Goal: Register for event/course

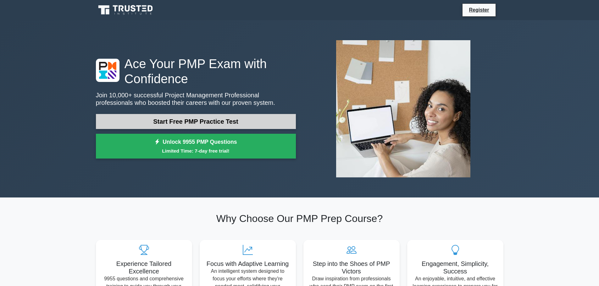
click at [191, 122] on link "Start Free PMP Practice Test" at bounding box center [196, 121] width 200 height 15
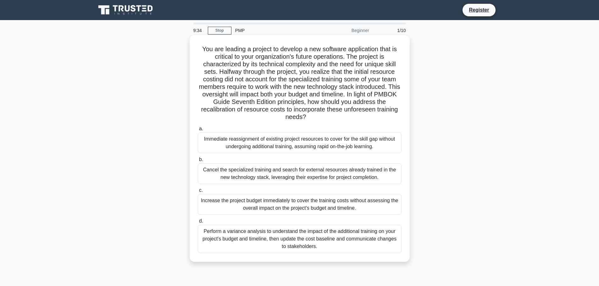
click at [269, 239] on div "Perform a variance analysis to understand the impact of the additional training…" at bounding box center [300, 239] width 204 height 28
click at [198, 223] on input "d. Perform a variance analysis to understand the impact of the additional train…" at bounding box center [198, 221] width 0 height 4
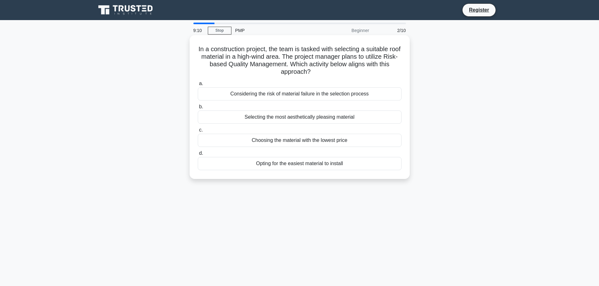
click at [292, 95] on div "Considering the risk of material failure in the selection process" at bounding box center [300, 93] width 204 height 13
click at [198, 86] on input "a. Considering the risk of material failure in the selection process" at bounding box center [198, 84] width 0 height 4
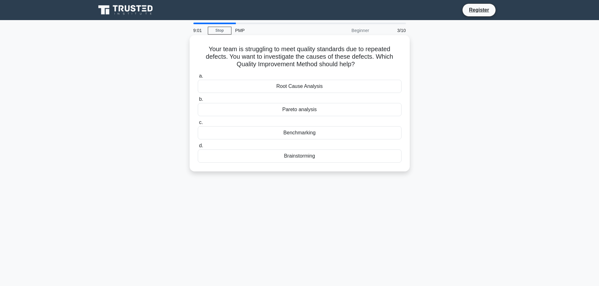
click at [293, 89] on div "Root Cause Analysis" at bounding box center [300, 86] width 204 height 13
click at [198, 78] on input "a. Root Cause Analysis" at bounding box center [198, 76] width 0 height 4
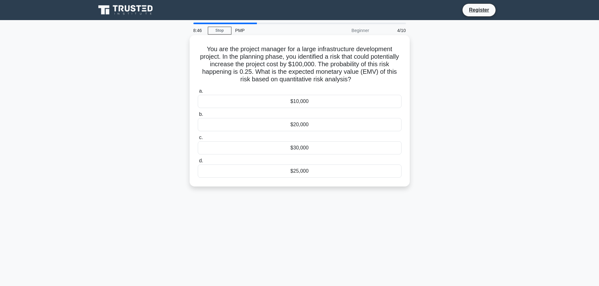
click at [303, 171] on div "$25,000" at bounding box center [300, 171] width 204 height 13
click at [198, 163] on input "d. $25,000" at bounding box center [198, 161] width 0 height 4
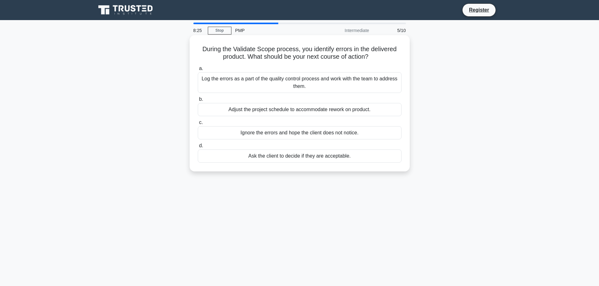
click at [258, 77] on div "Log the errors as a part of the quality control process and work with the team …" at bounding box center [300, 82] width 204 height 21
click at [198, 71] on input "a. Log the errors as a part of the quality control process and work with the te…" at bounding box center [198, 69] width 0 height 4
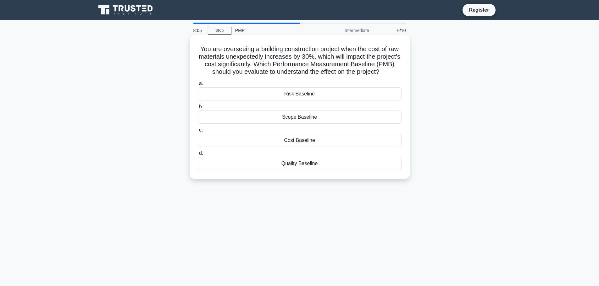
click at [281, 138] on div "Cost Baseline" at bounding box center [300, 140] width 204 height 13
click at [198, 132] on input "c. Cost Baseline" at bounding box center [198, 130] width 0 height 4
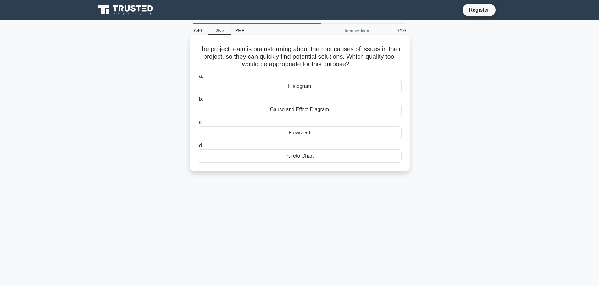
click at [274, 108] on div "Cause and Effect Diagram" at bounding box center [300, 109] width 204 height 13
click at [198, 102] on input "b. Cause and Effect Diagram" at bounding box center [198, 99] width 0 height 4
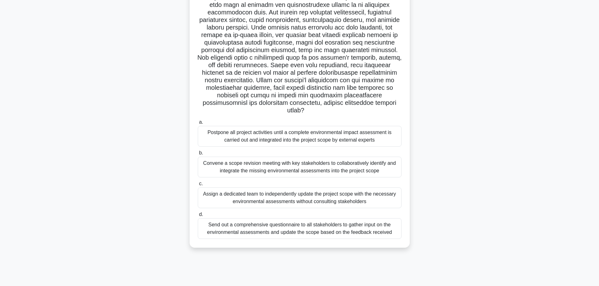
scroll to position [53, 0]
click at [273, 162] on div "Convene a scope revision meeting with key stakeholders to collaboratively ident…" at bounding box center [300, 166] width 204 height 21
click at [198, 154] on input "b. Convene a scope revision meeting with key stakeholders to collaboratively id…" at bounding box center [198, 152] width 0 height 4
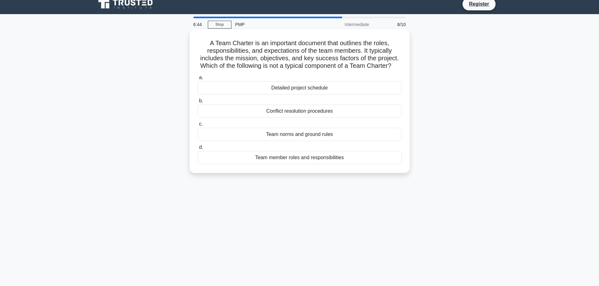
scroll to position [0, 0]
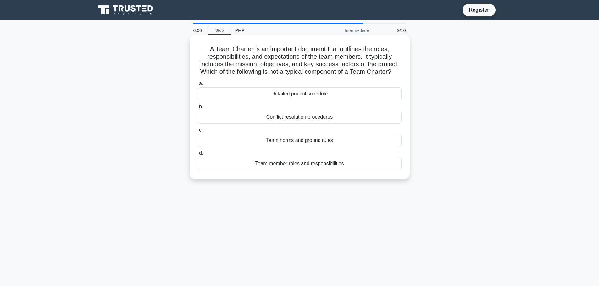
click at [303, 101] on div "Detailed project schedule" at bounding box center [300, 93] width 204 height 13
click at [198, 86] on input "a. Detailed project schedule" at bounding box center [198, 84] width 0 height 4
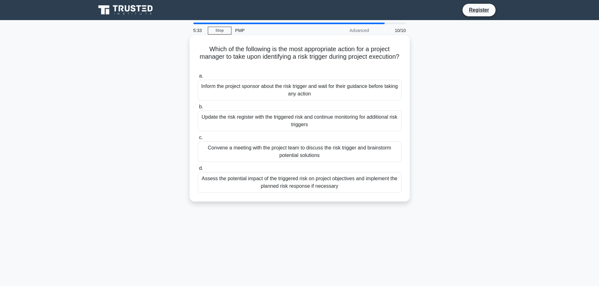
click at [308, 156] on div "Convene a meeting with the project team to discuss the risk trigger and brainst…" at bounding box center [300, 151] width 204 height 21
click at [198, 140] on input "c. Convene a meeting with the project team to discuss the risk trigger and brai…" at bounding box center [198, 138] width 0 height 4
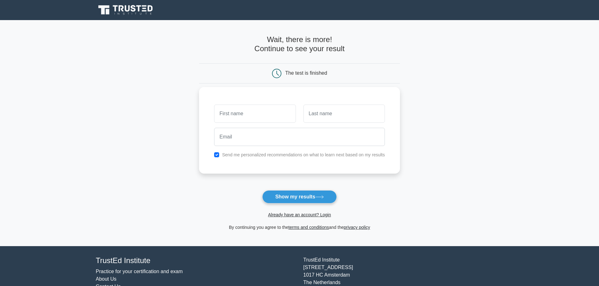
click at [286, 113] on input "text" at bounding box center [254, 114] width 81 height 18
type input "Sparsh"
click at [330, 118] on input "text" at bounding box center [343, 114] width 81 height 18
type input "Shukal"
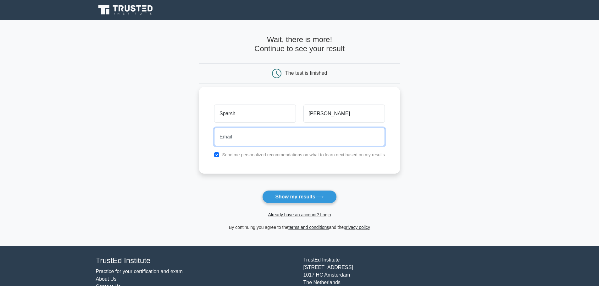
click at [288, 139] on input "email" at bounding box center [299, 137] width 171 height 18
type input "shukalsparsh@gmail.com"
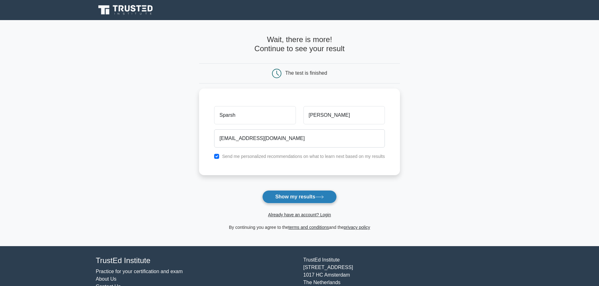
click at [290, 195] on button "Show my results" at bounding box center [299, 196] width 74 height 13
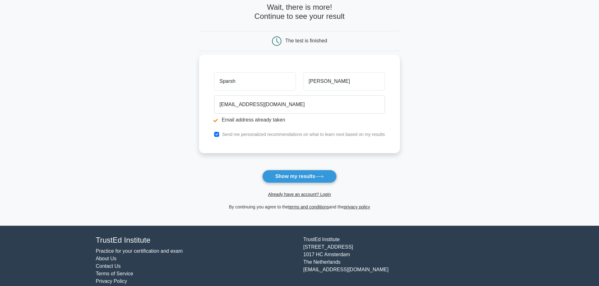
scroll to position [65, 0]
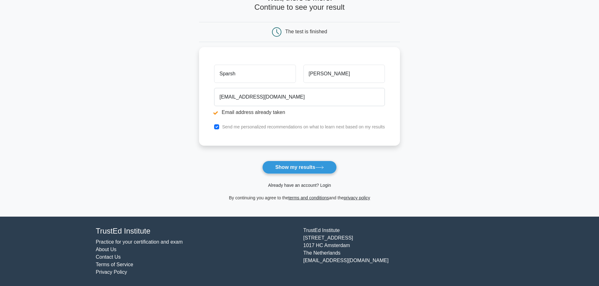
click at [304, 185] on link "Already have an account? Login" at bounding box center [299, 185] width 63 height 5
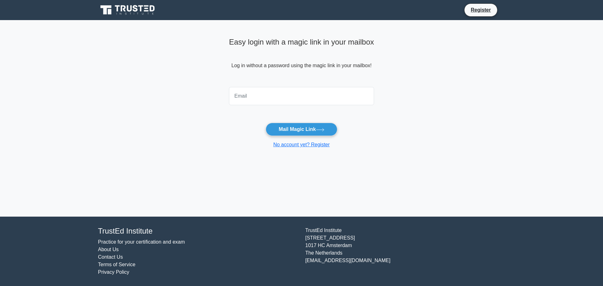
click at [283, 94] on input "email" at bounding box center [301, 96] width 145 height 18
type input "[EMAIL_ADDRESS][DOMAIN_NAME]"
click at [298, 126] on button "Mail Magic Link" at bounding box center [301, 129] width 71 height 13
